Goal: Find contact information: Find contact information

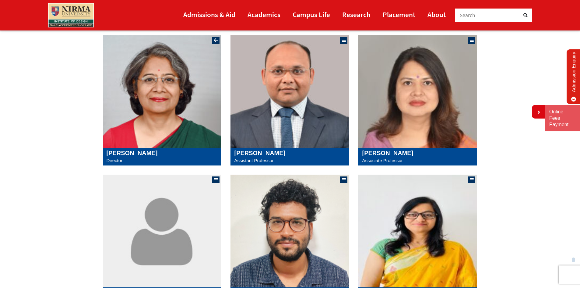
scroll to position [122, 0]
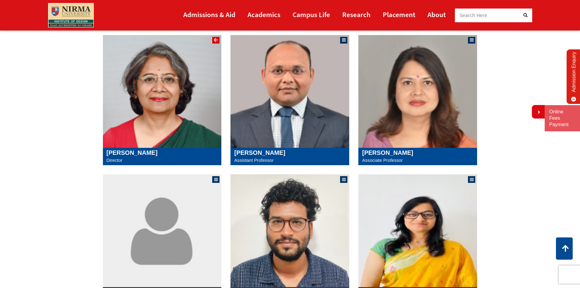
click at [217, 40] on div at bounding box center [216, 40] width 5 height 5
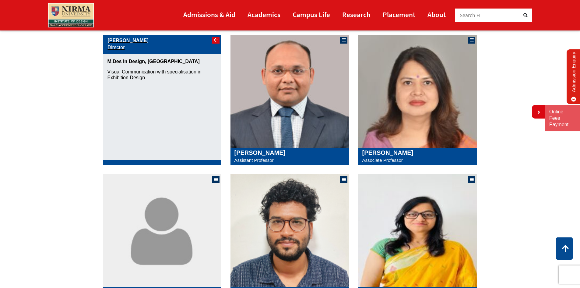
click at [217, 40] on div at bounding box center [216, 40] width 5 height 5
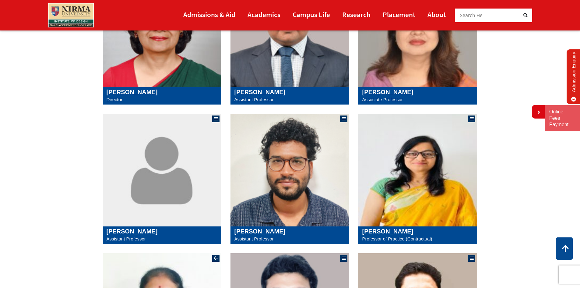
scroll to position [152, 0]
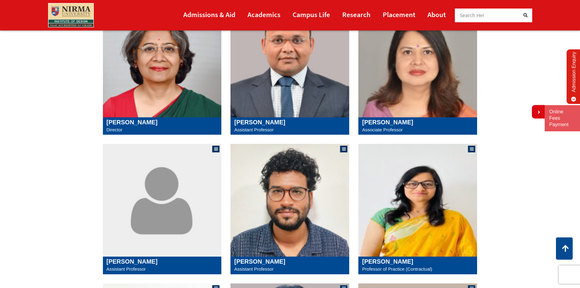
click at [176, 96] on img at bounding box center [162, 61] width 119 height 113
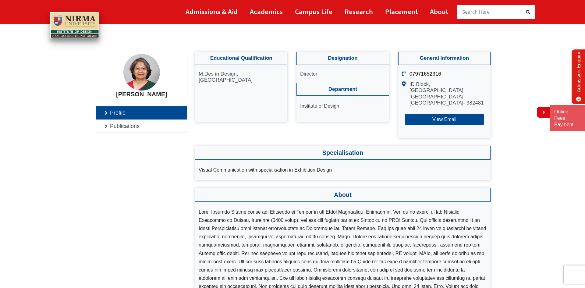
scroll to position [30, 0]
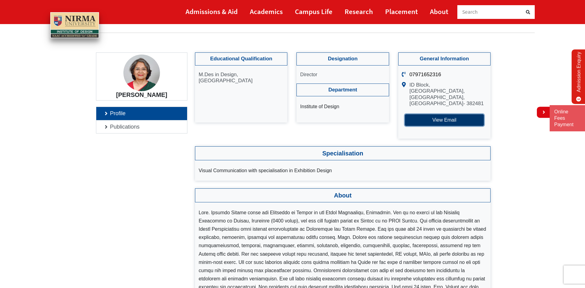
click at [408, 119] on button "View Email" at bounding box center [444, 120] width 79 height 12
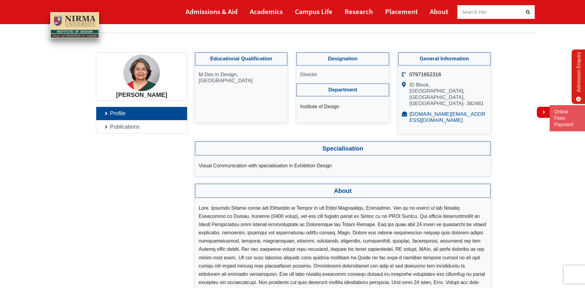
click at [410, 114] on link "director.id@nirmauni.ac.in" at bounding box center [447, 117] width 76 height 12
click at [409, 112] on link "director.id@nirmauni.ac.in" at bounding box center [447, 117] width 76 height 12
drag, startPoint x: 406, startPoint y: 114, endPoint x: 424, endPoint y: 113, distance: 17.7
click at [425, 111] on link "director.id@nirmauni.ac.in" at bounding box center [447, 117] width 76 height 12
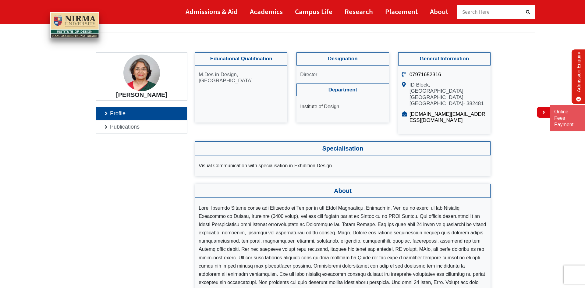
click at [402, 114] on icon at bounding box center [406, 117] width 8 height 12
drag, startPoint x: 400, startPoint y: 113, endPoint x: 463, endPoint y: 116, distance: 63.4
click at [463, 116] on li "director.id@nirmauni.ac.in" at bounding box center [444, 117] width 85 height 12
drag, startPoint x: 463, startPoint y: 114, endPoint x: 434, endPoint y: 114, distance: 28.3
click at [435, 114] on p "director.id@nirmauni.ac.in" at bounding box center [447, 117] width 77 height 12
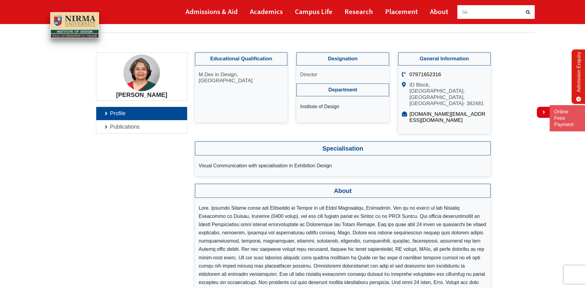
drag, startPoint x: 407, startPoint y: 74, endPoint x: 439, endPoint y: 74, distance: 32.0
click at [439, 74] on p "07971652316" at bounding box center [447, 75] width 77 height 6
